Goal: Task Accomplishment & Management: Use online tool/utility

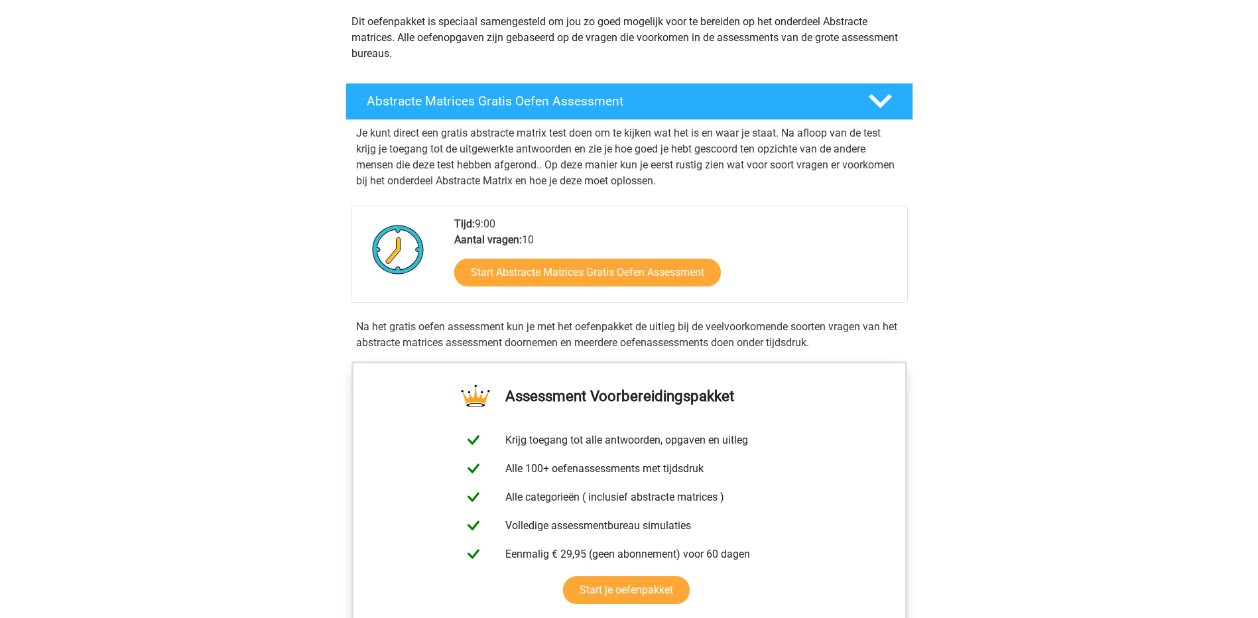
scroll to position [177, 0]
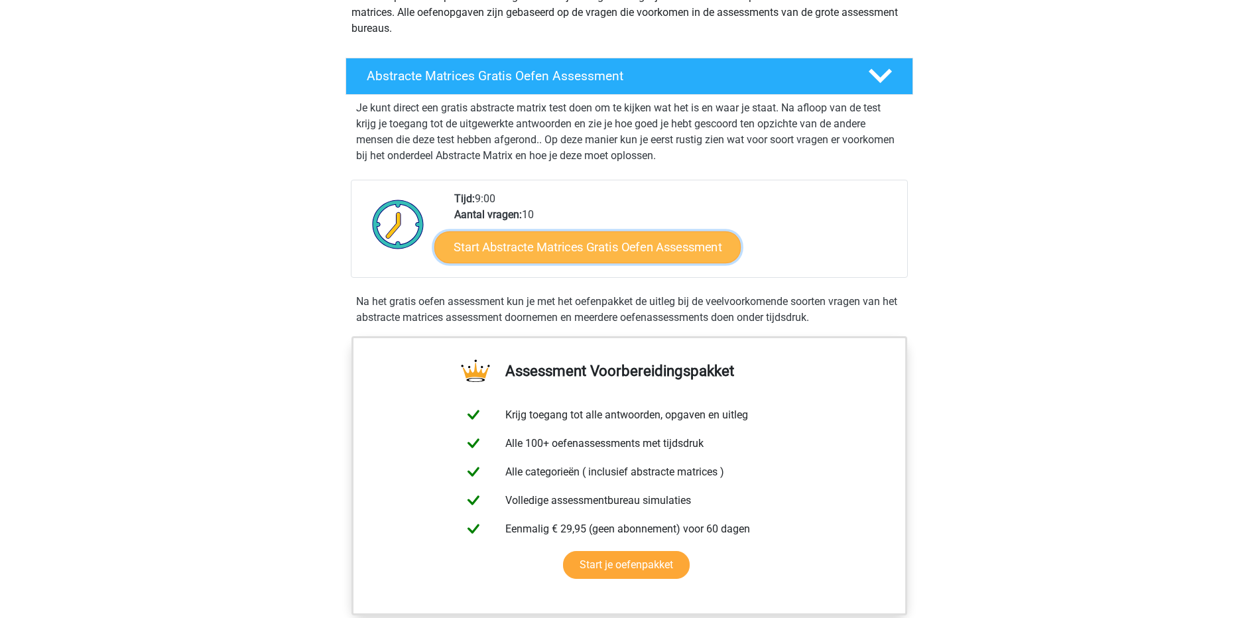
click at [638, 253] on link "Start Abstracte Matrices Gratis Oefen Assessment" at bounding box center [587, 247] width 306 height 32
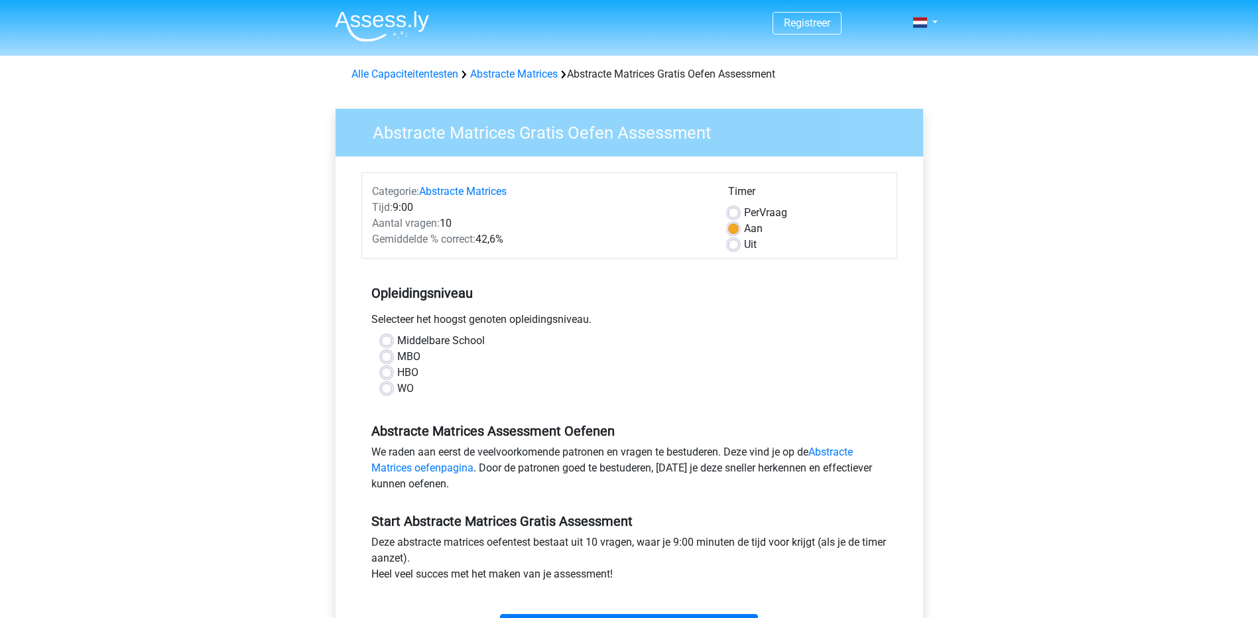
click at [397, 377] on label "HBO" at bounding box center [407, 373] width 21 height 16
click at [386, 377] on input "HBO" at bounding box center [386, 371] width 11 height 13
radio input "true"
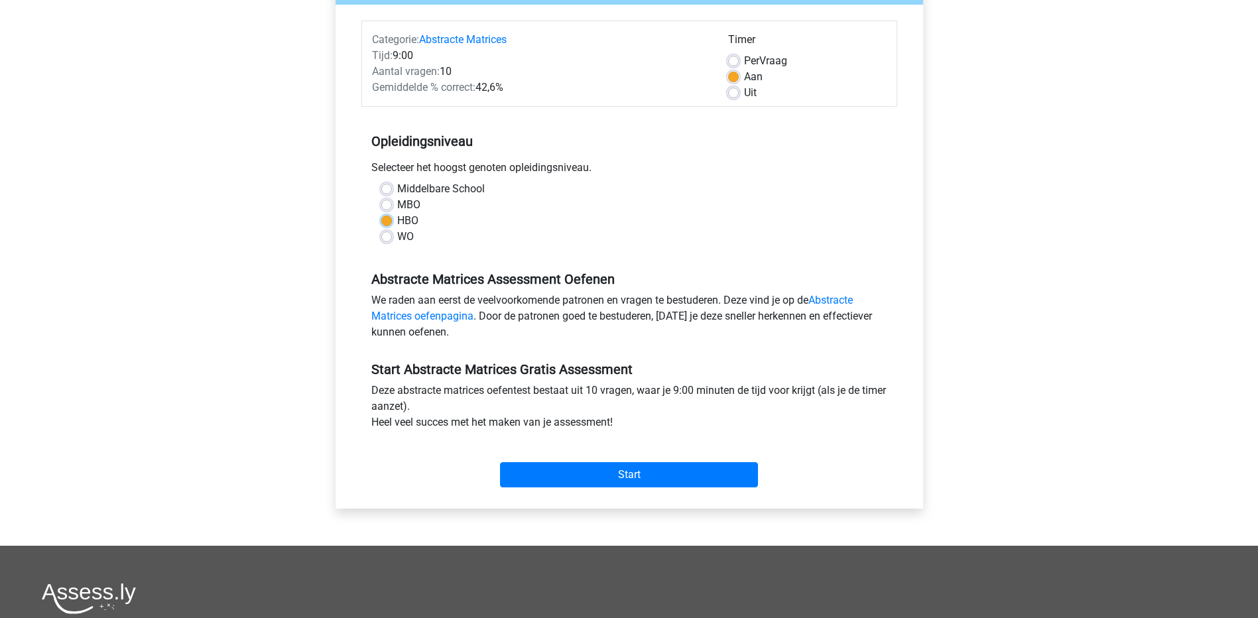
scroll to position [177, 0]
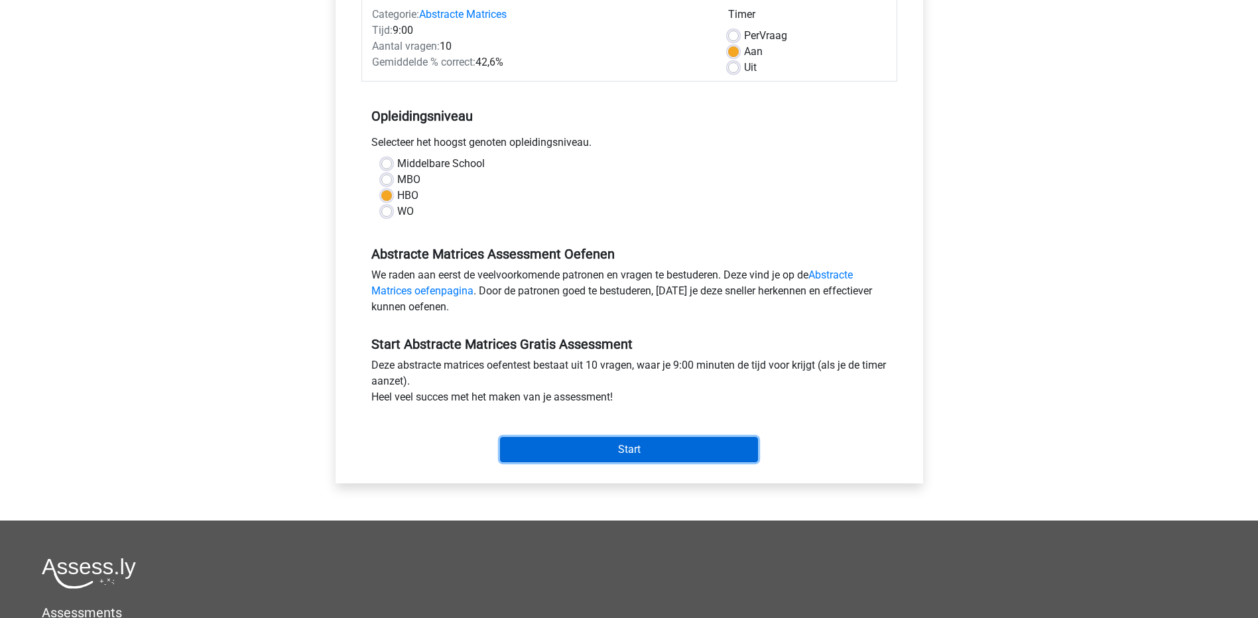
click at [524, 445] on input "Start" at bounding box center [629, 449] width 258 height 25
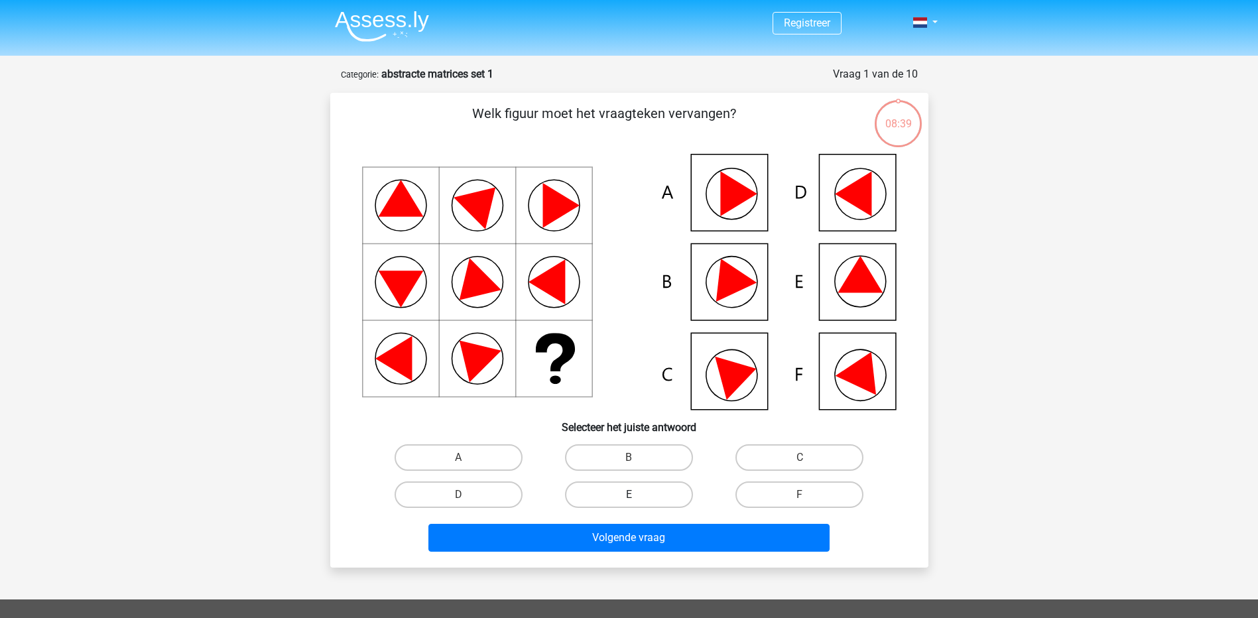
click at [635, 487] on label "E" at bounding box center [629, 494] width 128 height 27
click at [635, 495] on input "E" at bounding box center [632, 499] width 9 height 9
radio input "true"
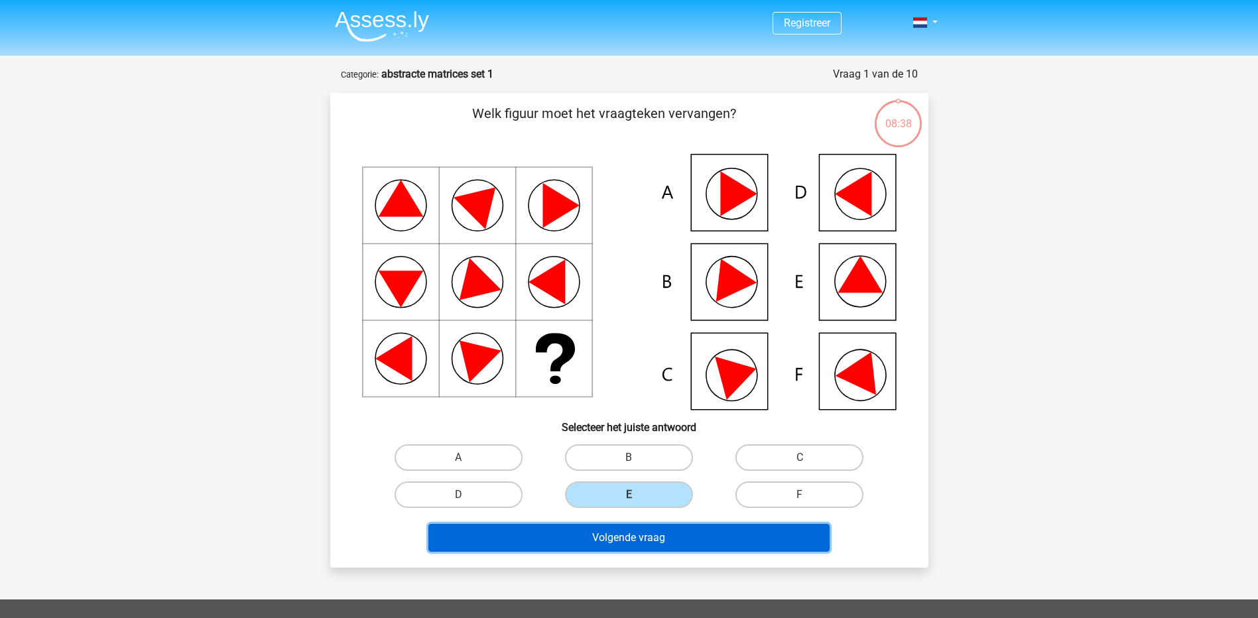
click at [626, 541] on button "Volgende vraag" at bounding box center [628, 538] width 401 height 28
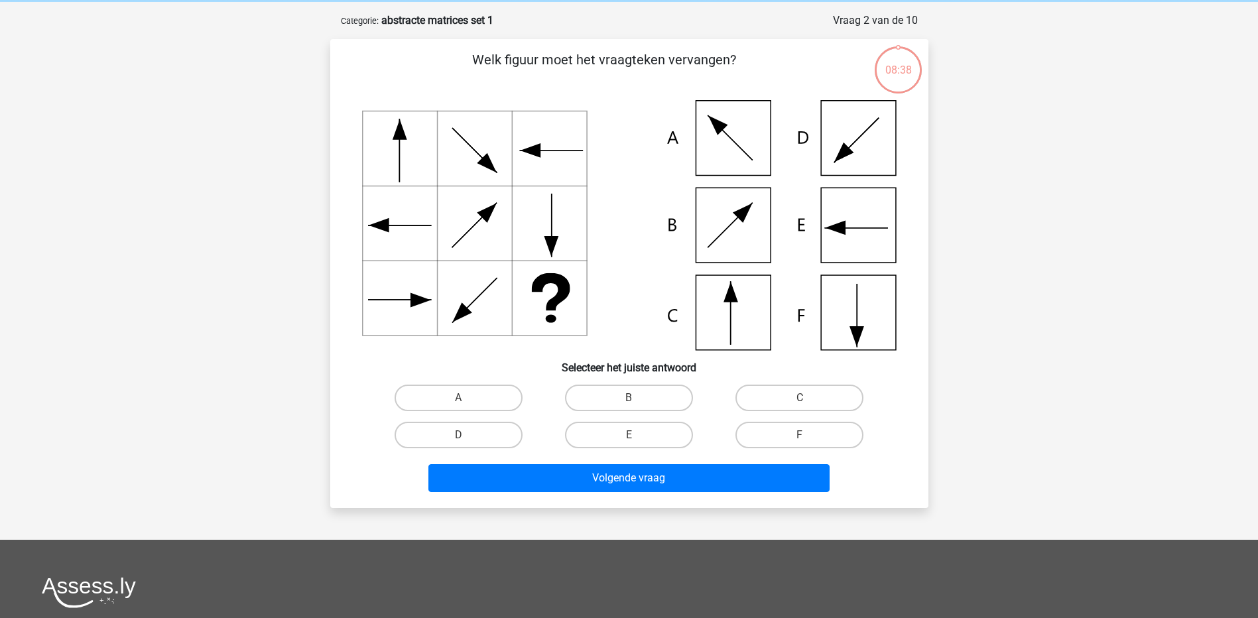
scroll to position [66, 0]
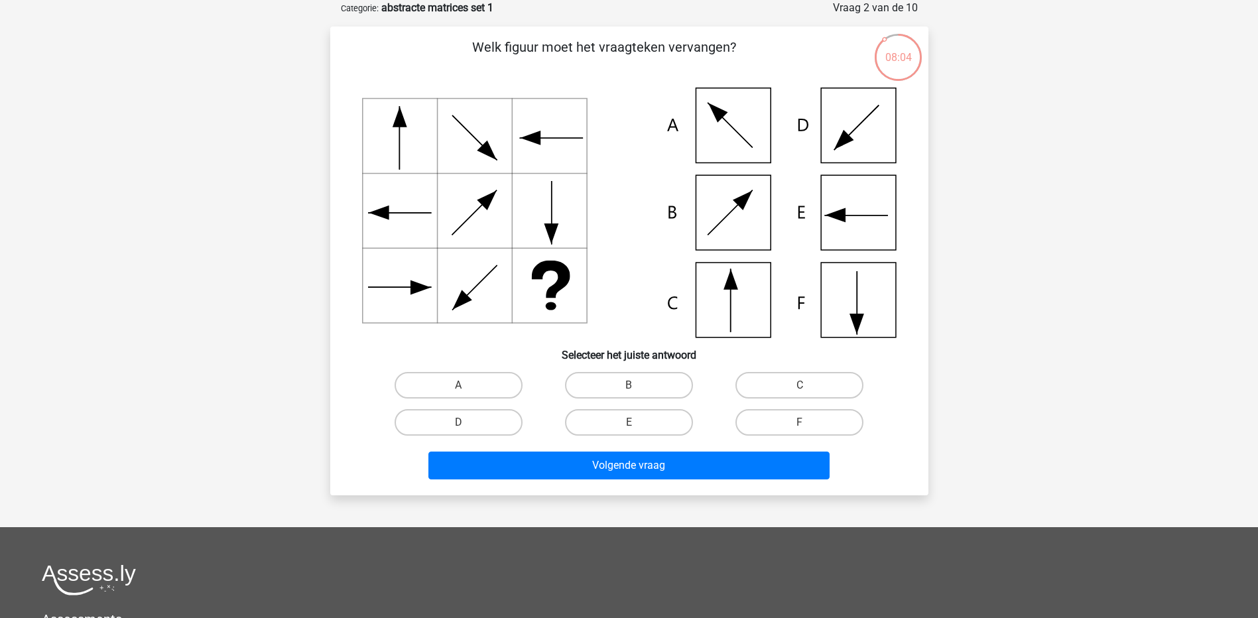
click at [841, 245] on icon at bounding box center [629, 213] width 534 height 250
click at [650, 419] on label "E" at bounding box center [629, 422] width 128 height 27
click at [637, 422] on input "E" at bounding box center [632, 426] width 9 height 9
radio input "true"
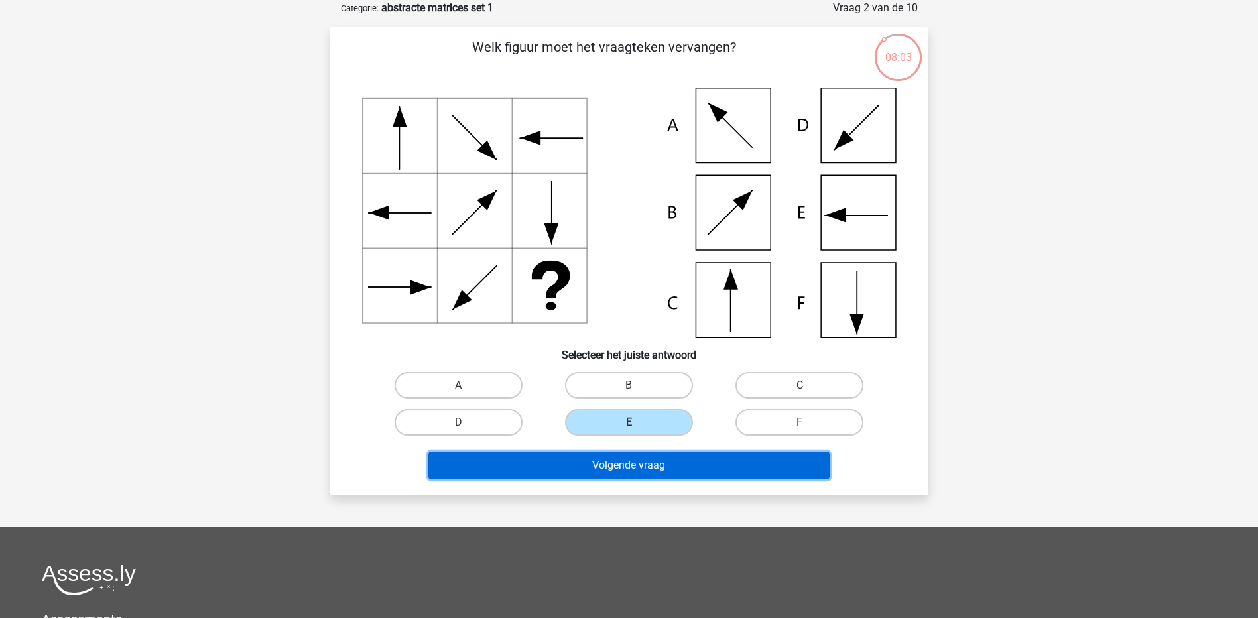
click at [638, 467] on button "Volgende vraag" at bounding box center [628, 465] width 401 height 28
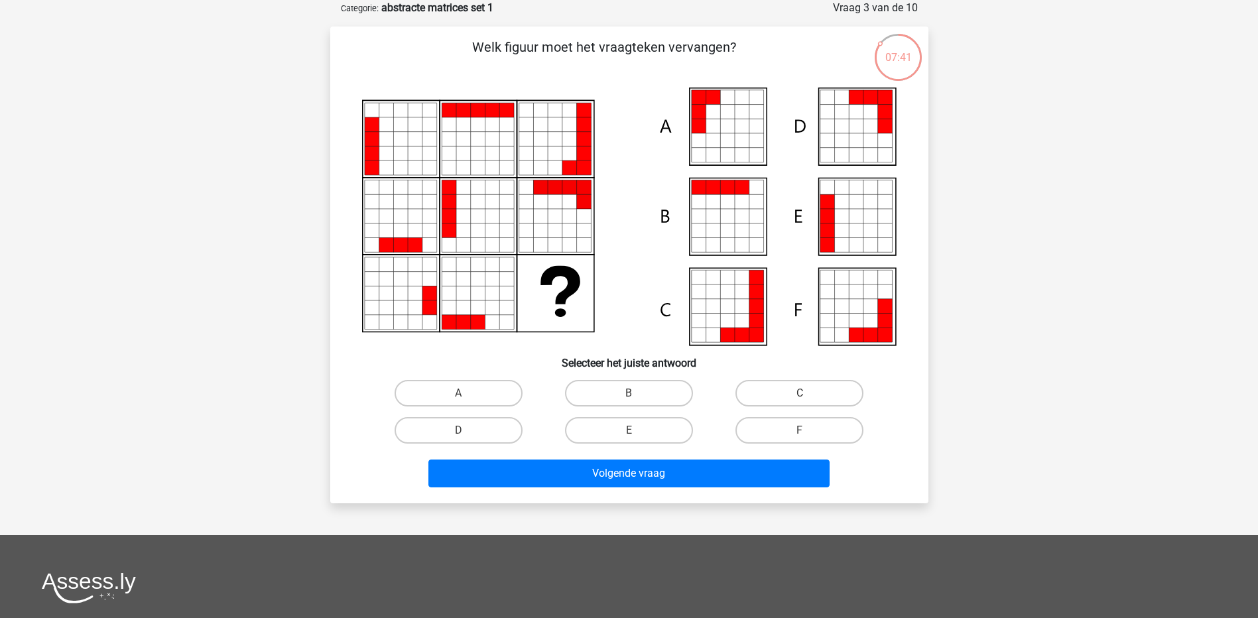
click at [851, 205] on icon at bounding box center [856, 202] width 15 height 15
click at [670, 421] on label "E" at bounding box center [629, 430] width 128 height 27
click at [637, 430] on input "E" at bounding box center [632, 434] width 9 height 9
radio input "true"
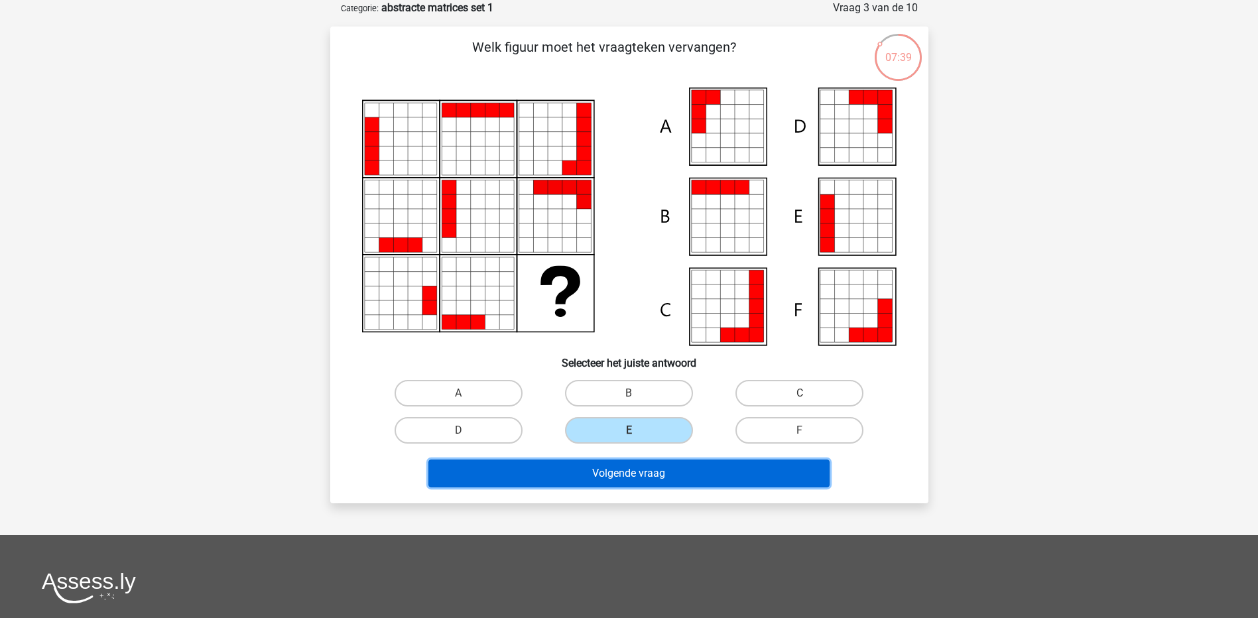
click at [667, 476] on button "Volgende vraag" at bounding box center [628, 473] width 401 height 28
